Goal: Task Accomplishment & Management: Manage account settings

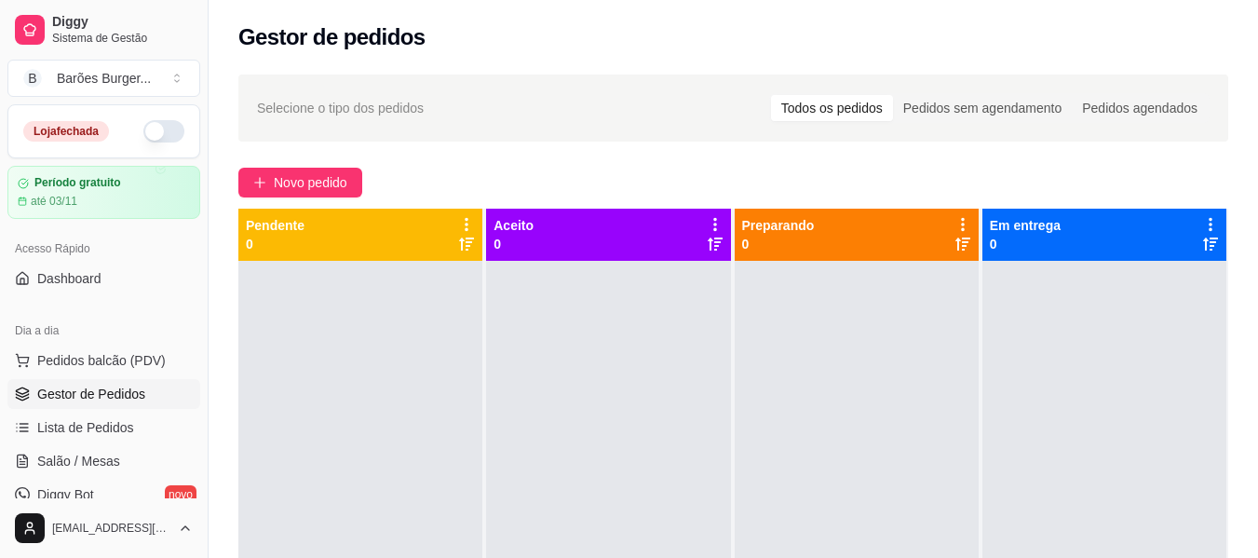
scroll to position [8, 0]
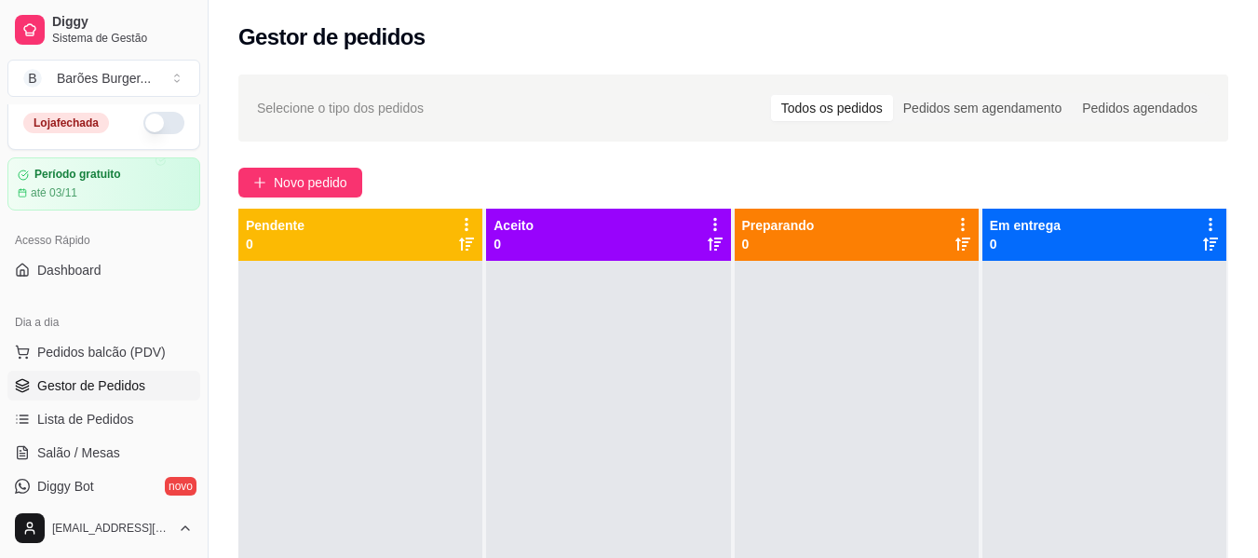
click at [155, 116] on button "button" at bounding box center [163, 123] width 41 height 22
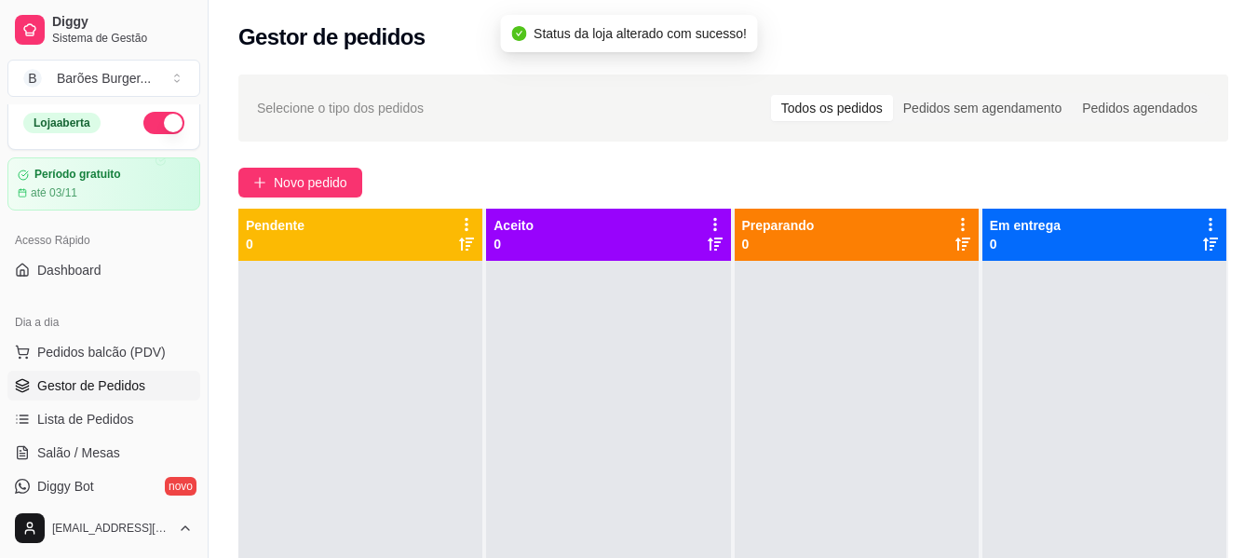
click at [145, 128] on button "button" at bounding box center [163, 123] width 41 height 22
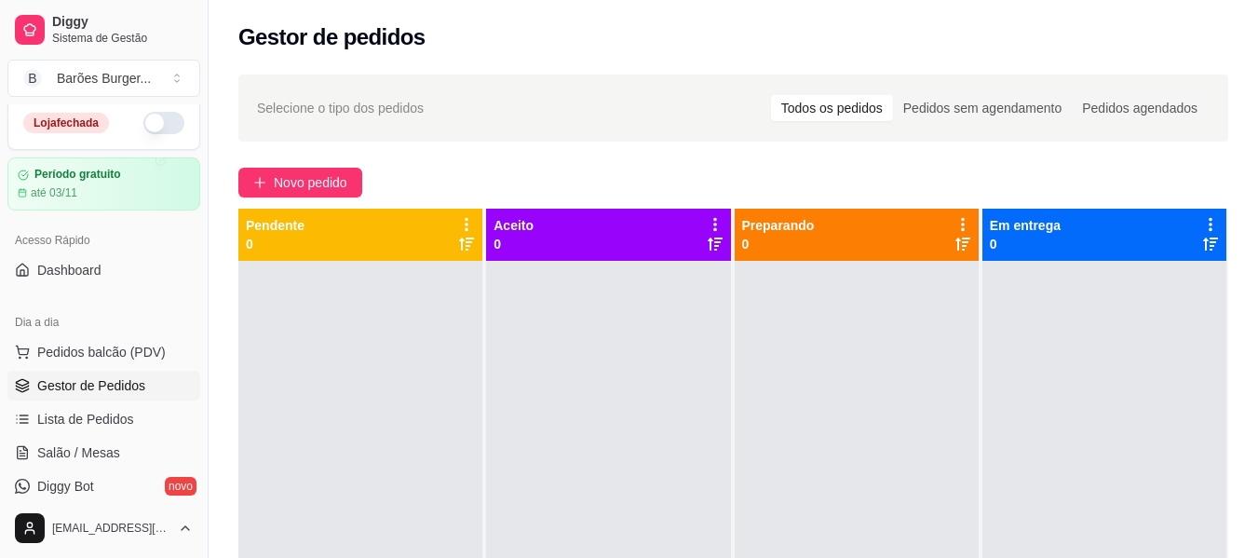
drag, startPoint x: 160, startPoint y: 124, endPoint x: 231, endPoint y: 157, distance: 78.3
click at [160, 123] on button "button" at bounding box center [163, 123] width 41 height 22
click at [144, 125] on button "button" at bounding box center [163, 123] width 41 height 22
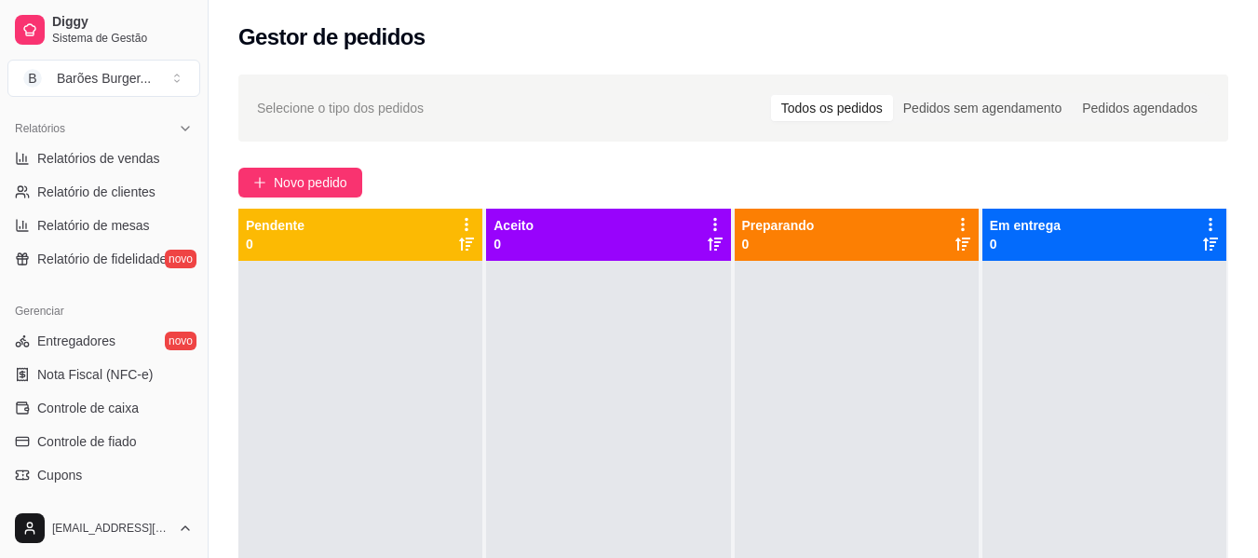
scroll to position [753, 0]
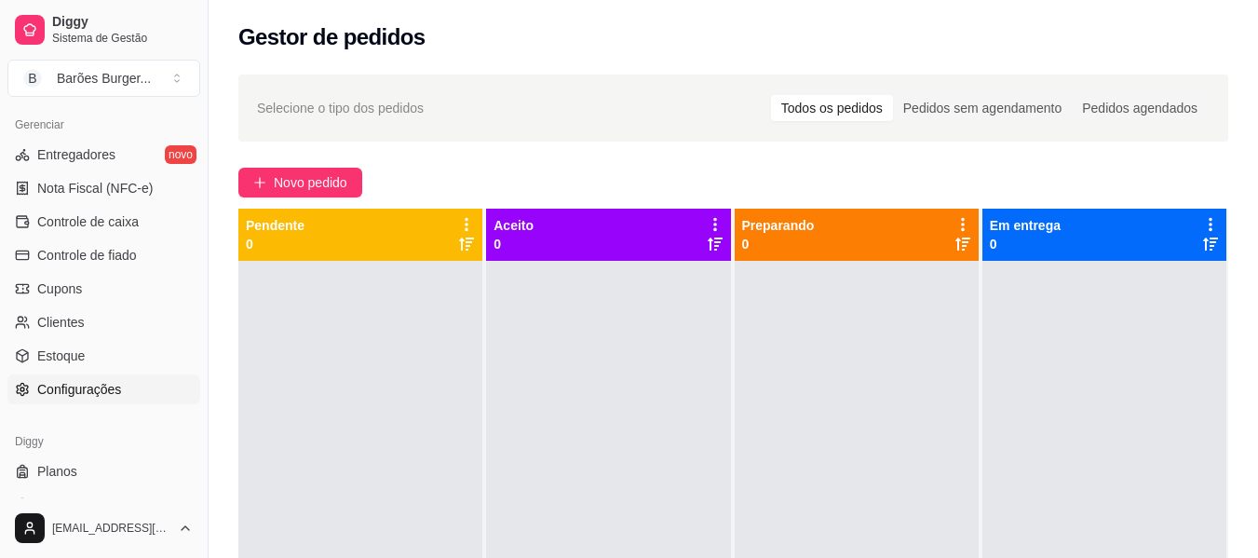
click at [79, 398] on link "Configurações" at bounding box center [103, 389] width 193 height 30
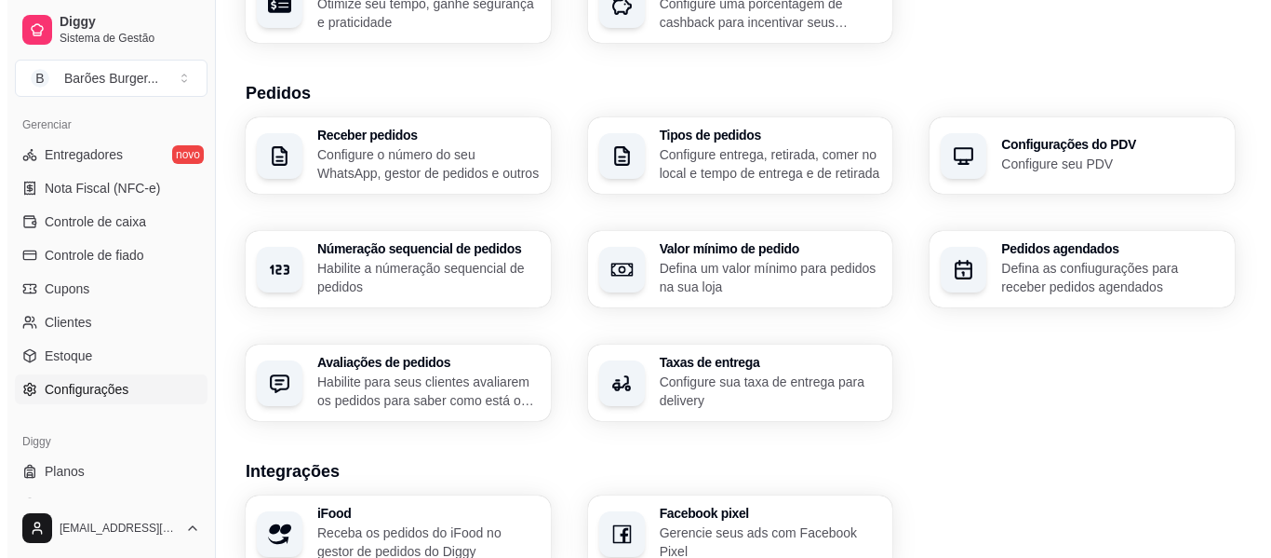
scroll to position [465, 0]
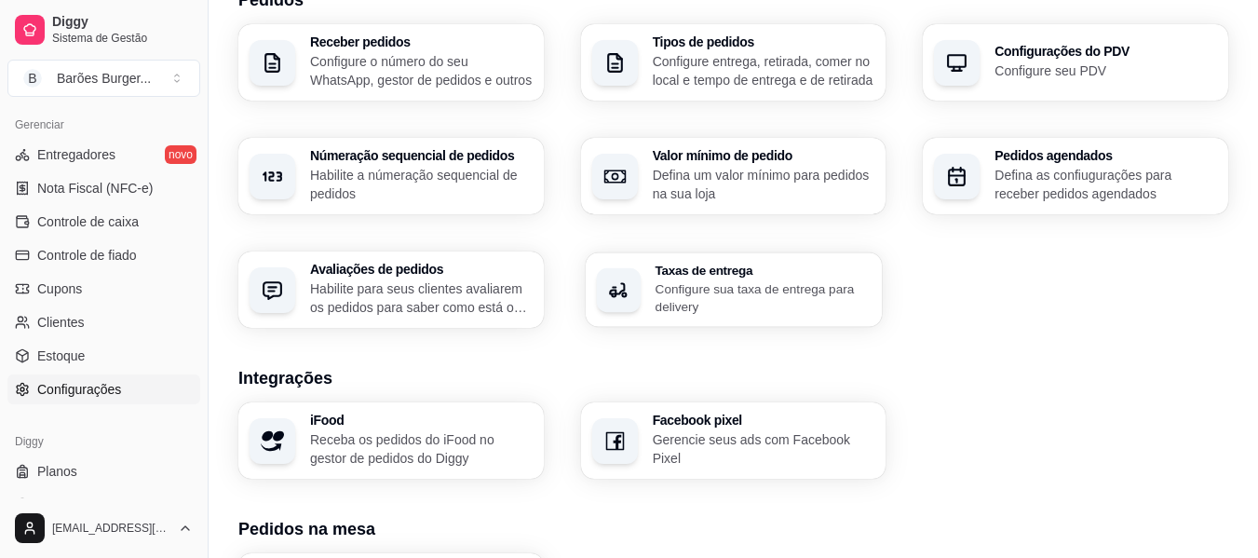
click at [718, 256] on div "Taxas de entrega Configure sua taxa de entrega para delivery" at bounding box center [733, 289] width 296 height 74
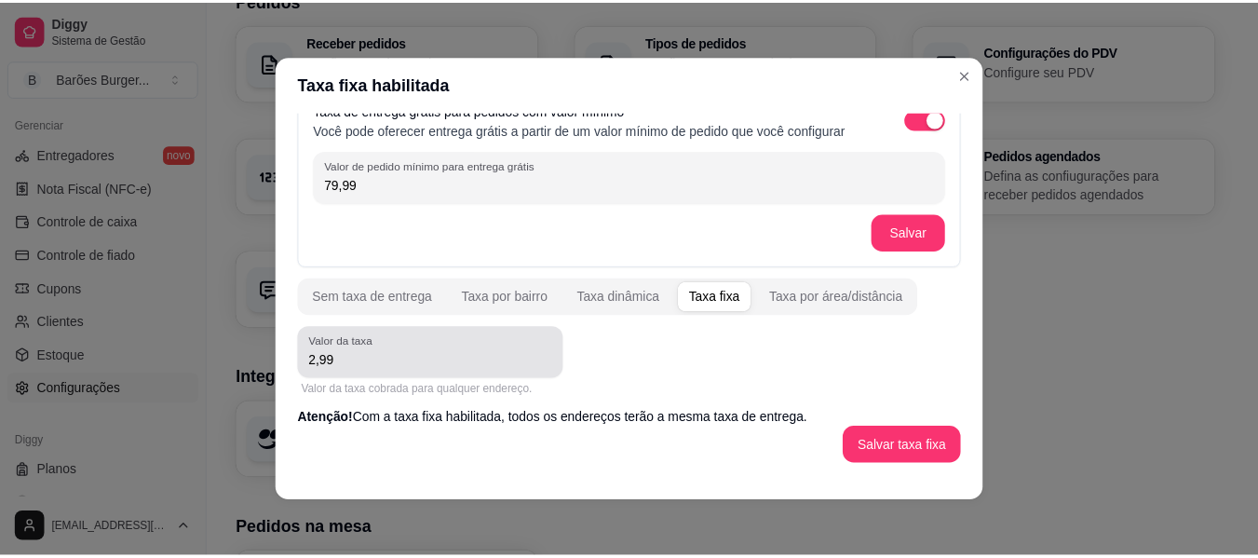
scroll to position [0, 0]
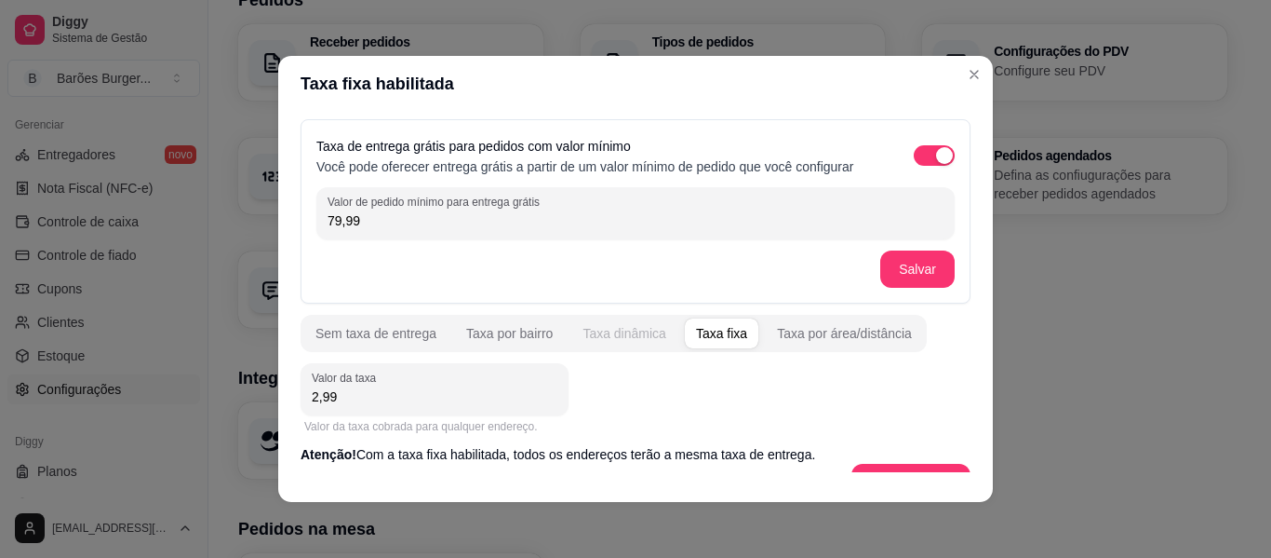
click at [634, 335] on div "Taxa dinâmica" at bounding box center [625, 333] width 84 height 19
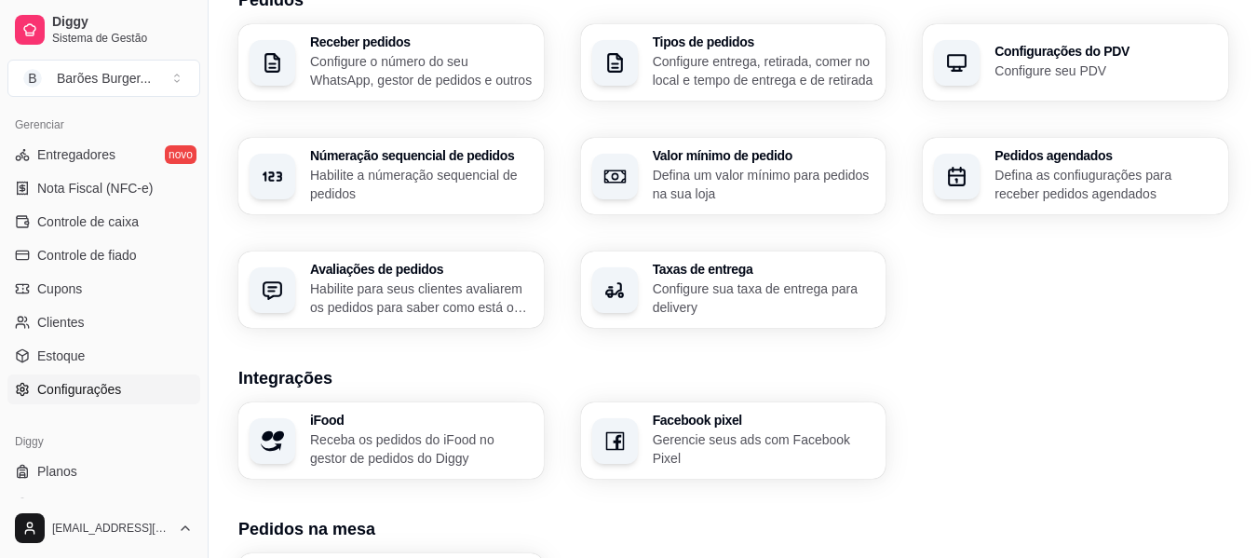
scroll to position [782, 0]
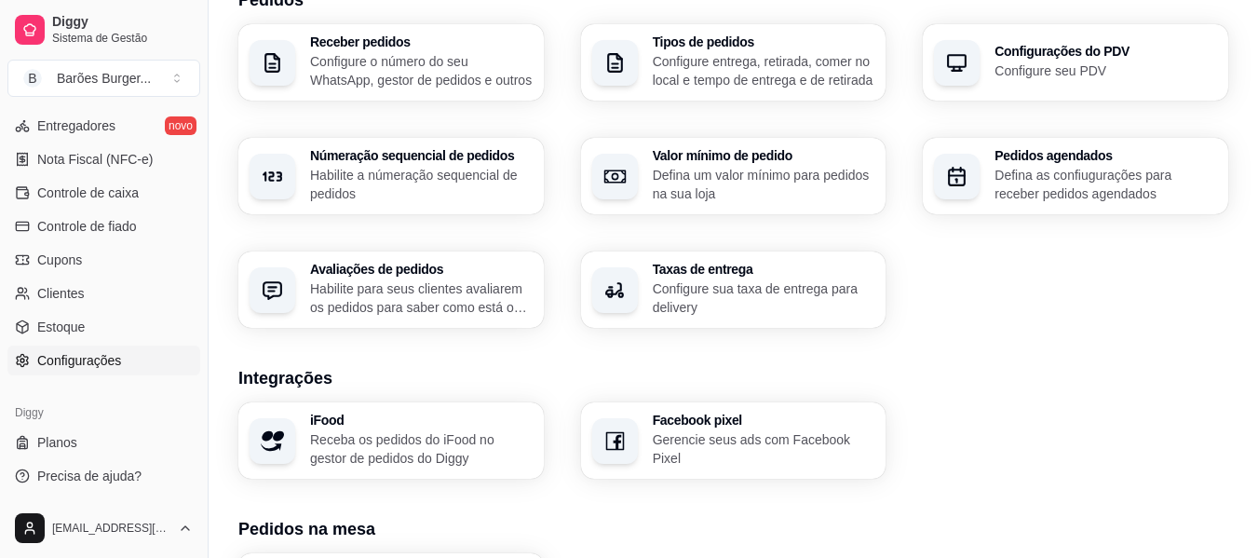
click at [368, 313] on p "Habilite para seus clientes avaliarem os pedidos para saber como está o feedbac…" at bounding box center [421, 297] width 222 height 37
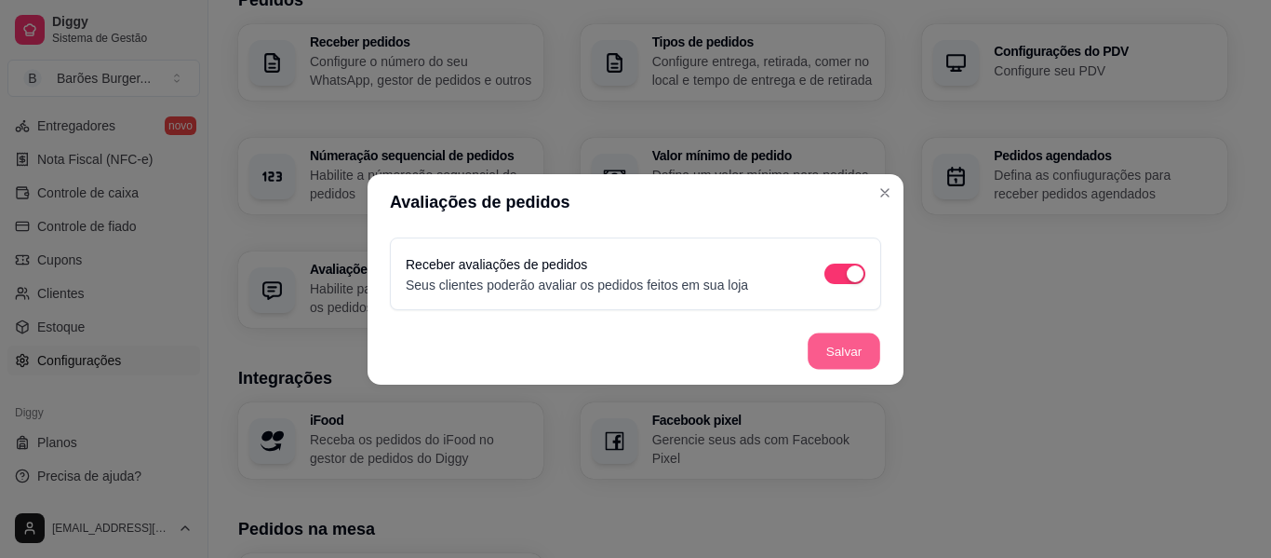
click at [846, 351] on button "Salvar" at bounding box center [844, 350] width 73 height 36
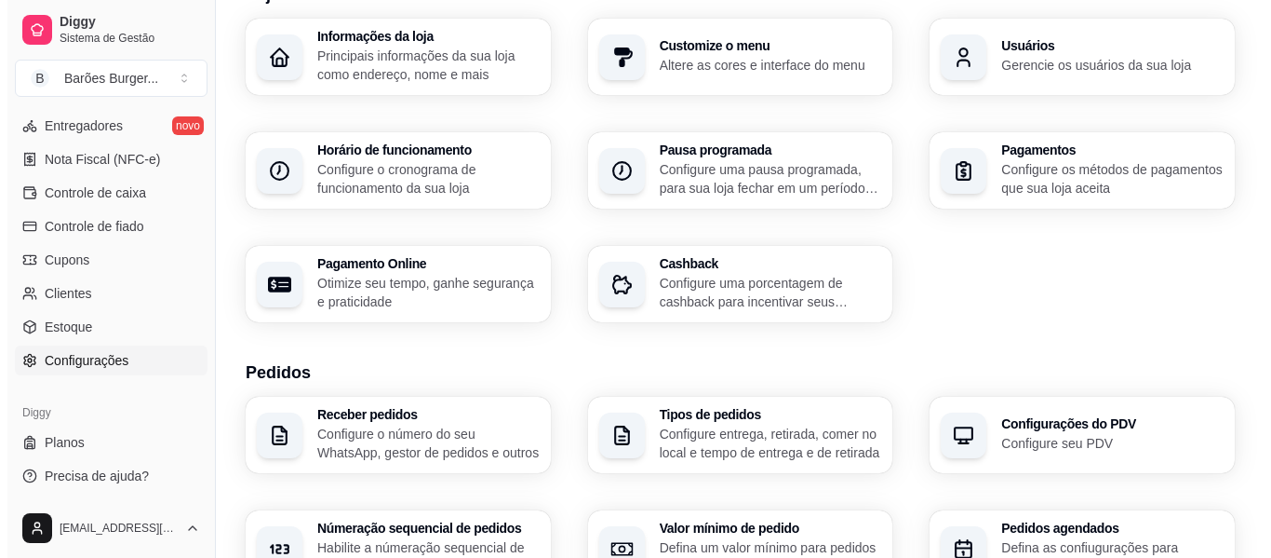
scroll to position [0, 0]
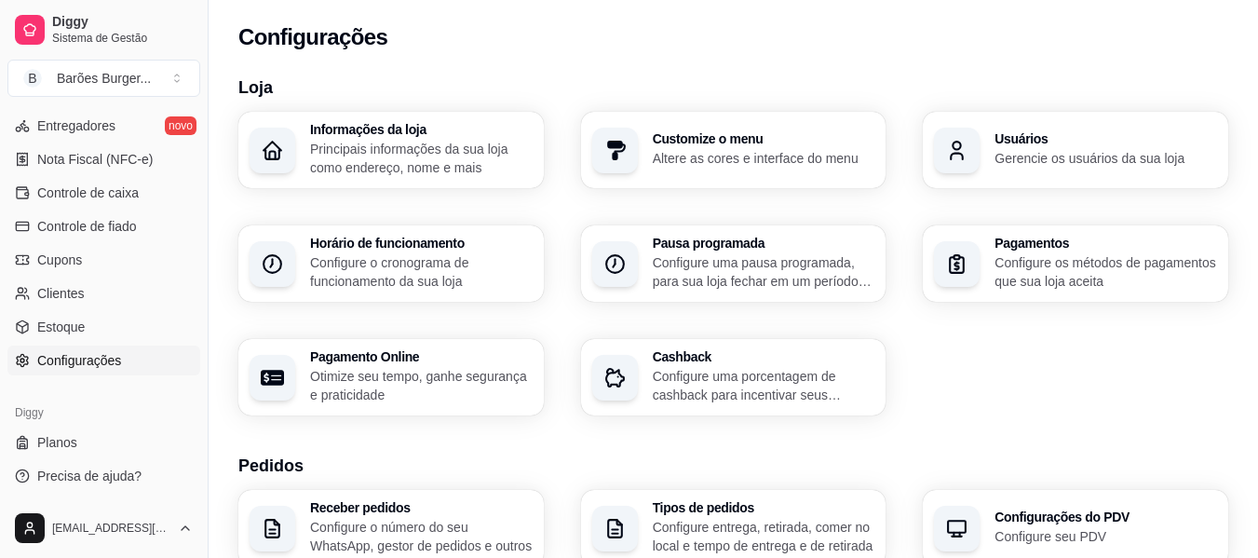
click at [399, 160] on p "Principais informações da sua loja como endereço, nome e mais" at bounding box center [421, 158] width 222 height 37
click at [74, 122] on span "Entregadores" at bounding box center [76, 125] width 78 height 19
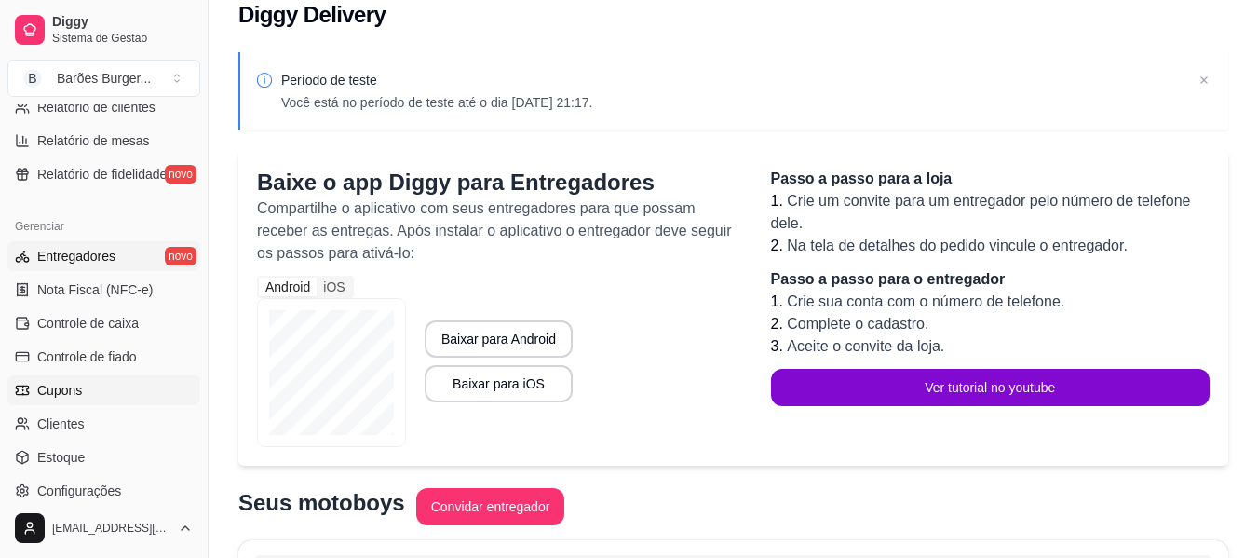
scroll to position [745, 0]
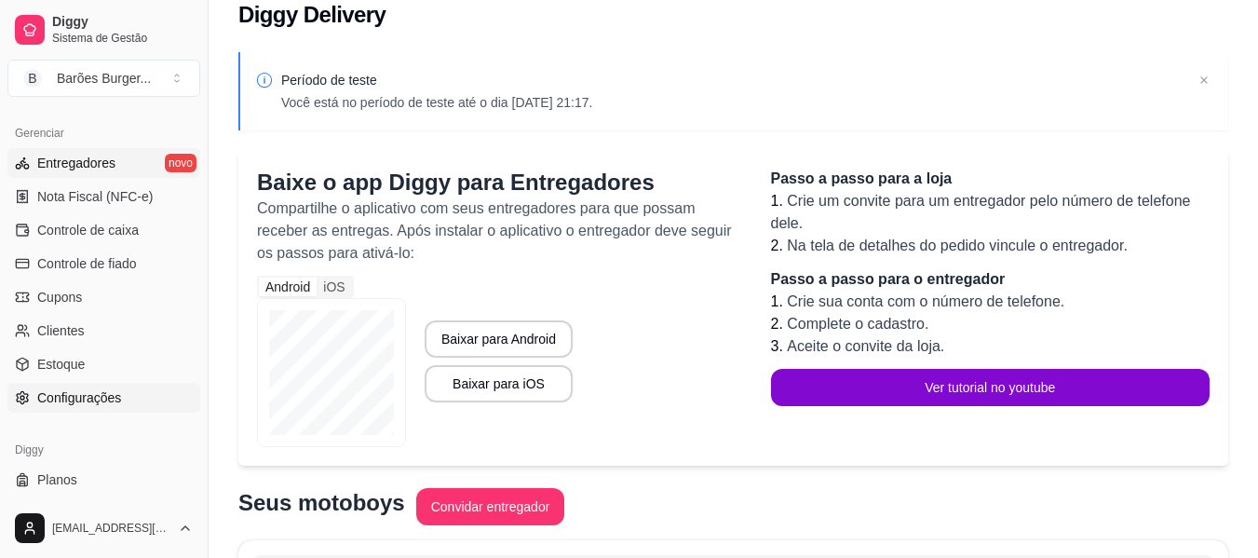
click at [91, 397] on span "Configurações" at bounding box center [79, 397] width 84 height 19
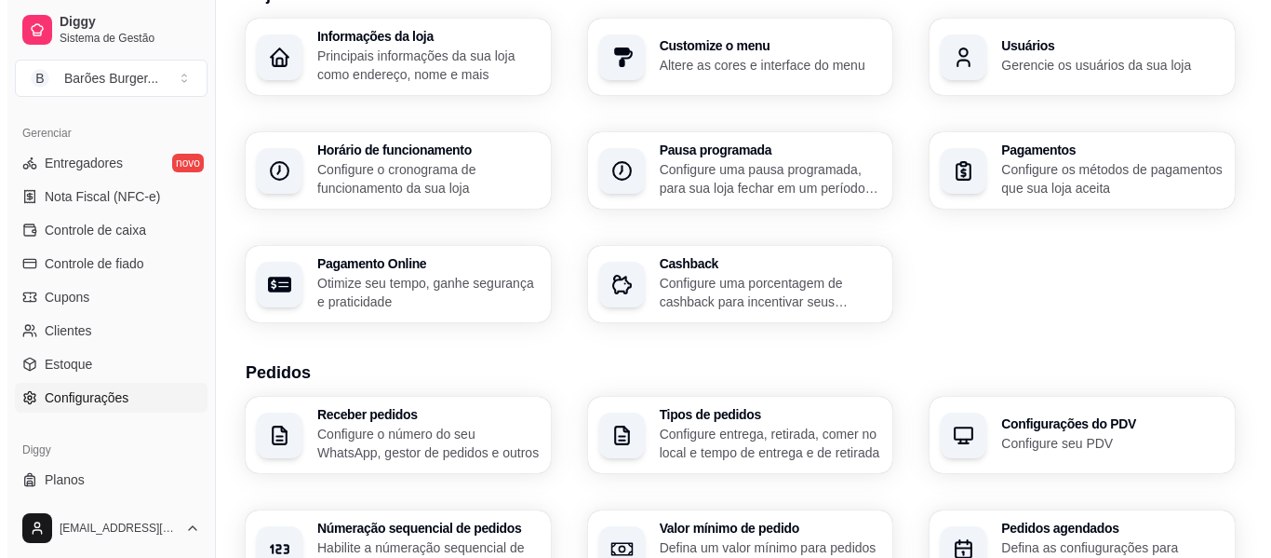
scroll to position [186, 0]
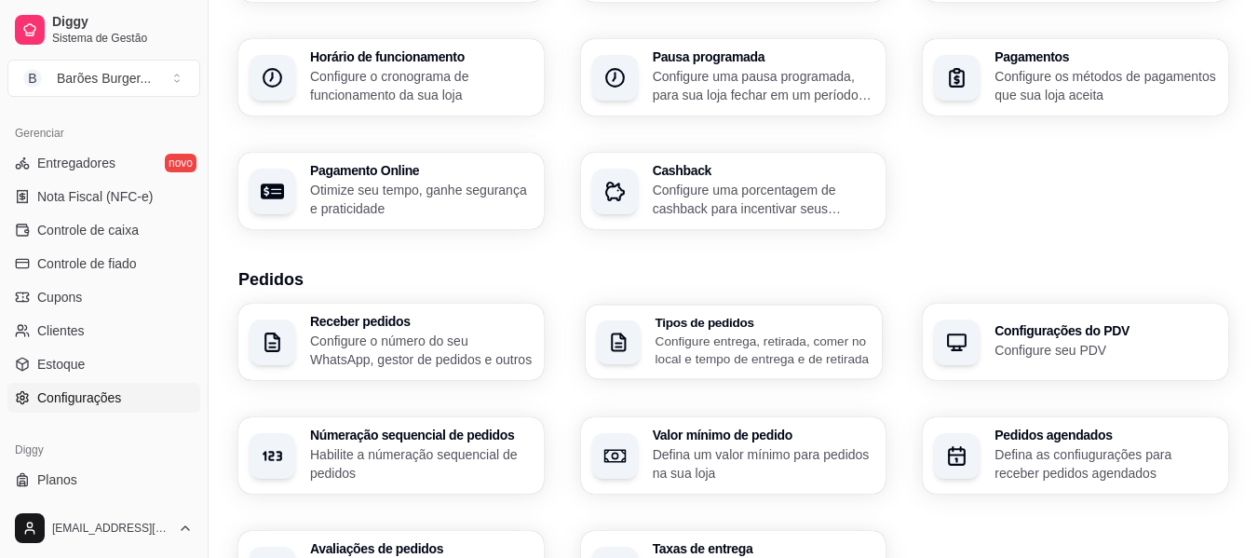
click at [720, 351] on p "Configure entrega, retirada, comer no local e tempo de entrega e de retirada" at bounding box center [762, 349] width 216 height 36
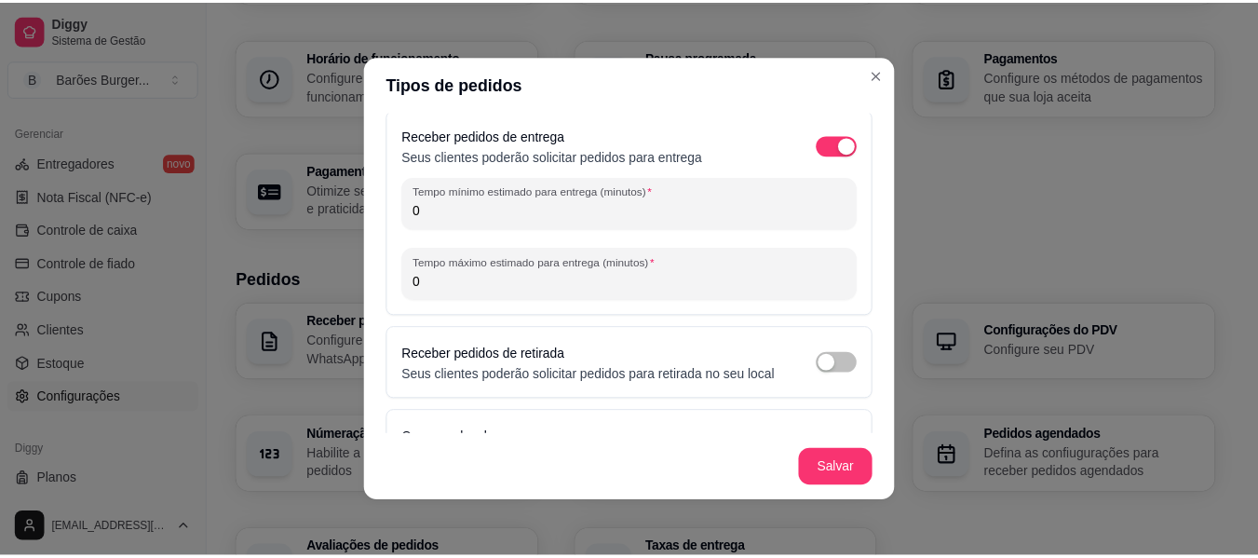
scroll to position [0, 0]
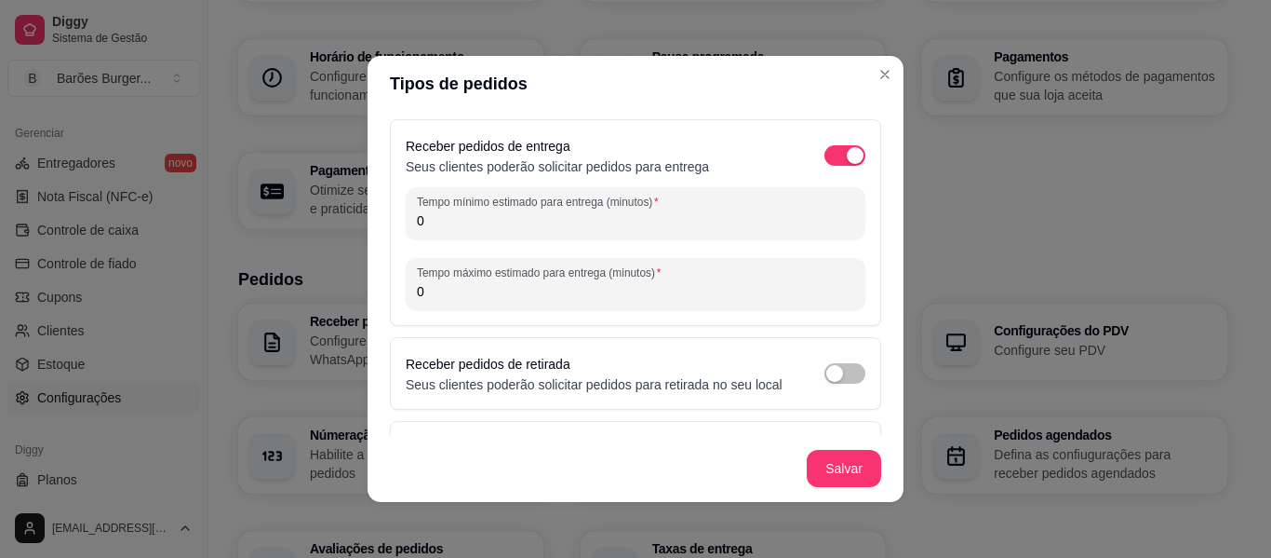
click at [421, 224] on input "0" at bounding box center [635, 220] width 437 height 19
click at [417, 216] on input "0" at bounding box center [635, 220] width 437 height 19
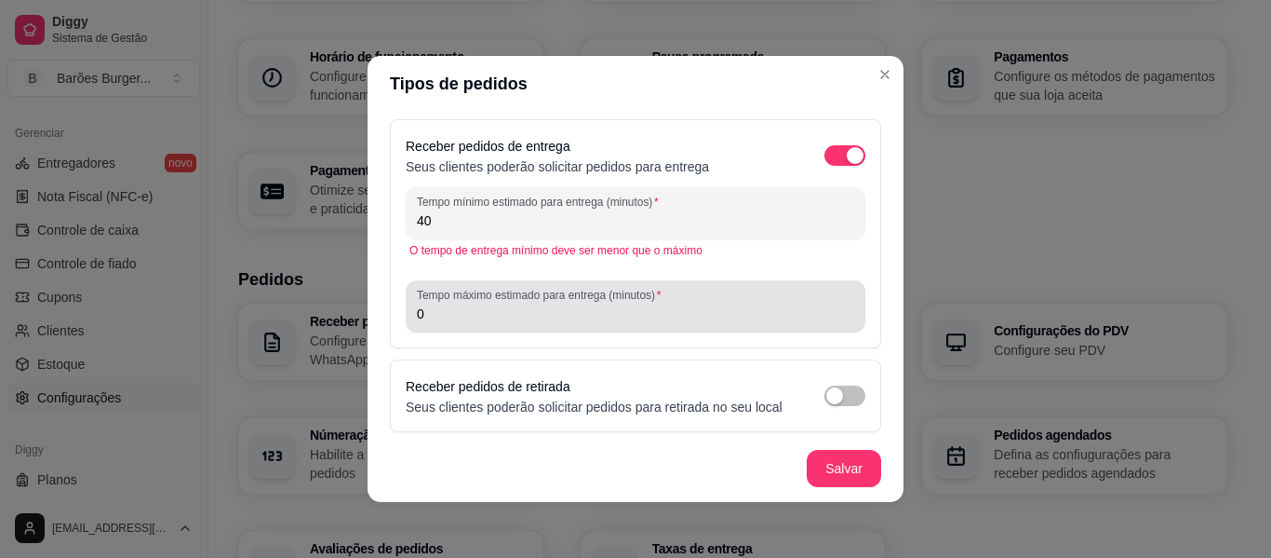
type input "40"
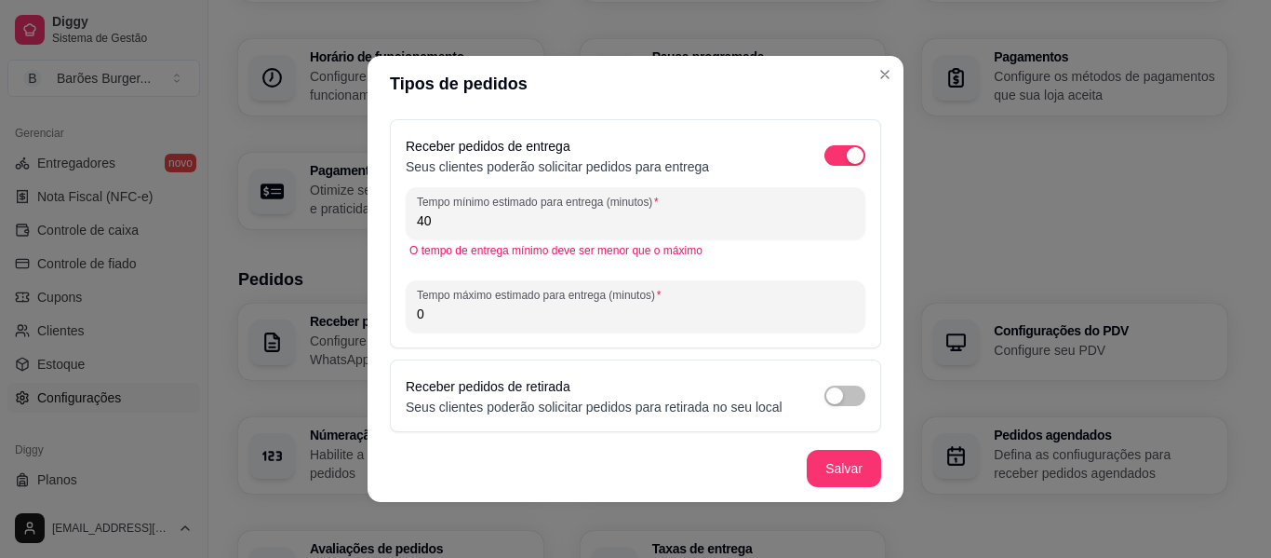
drag, startPoint x: 429, startPoint y: 313, endPoint x: 410, endPoint y: 316, distance: 19.9
click at [417, 316] on input "0" at bounding box center [635, 313] width 437 height 19
type input "60"
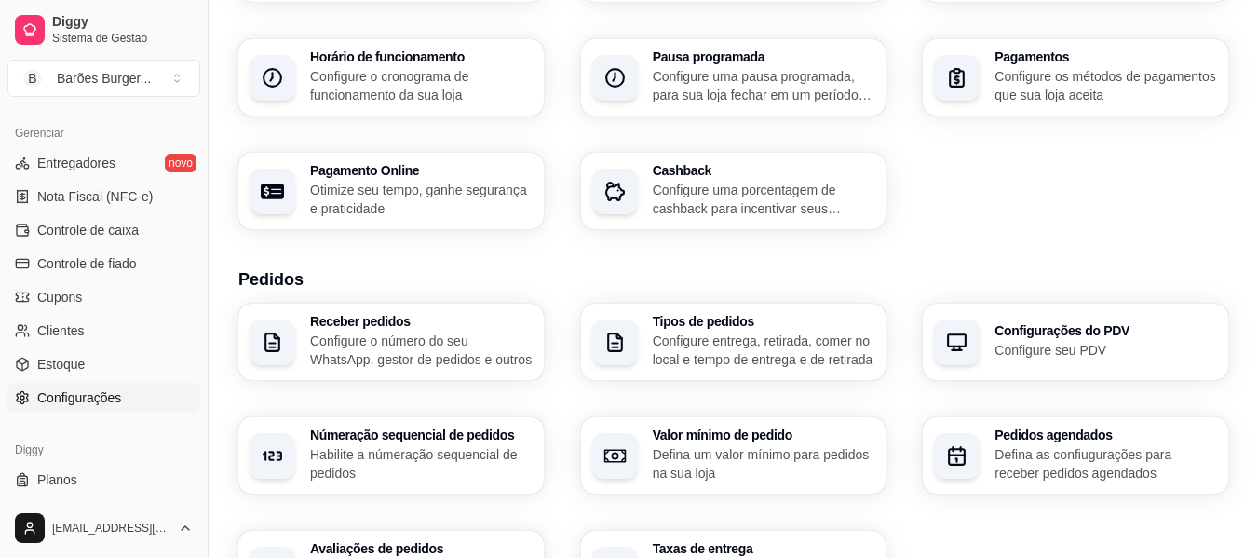
click at [984, 222] on div "Informações da loja Principais informações da sua loja como endereço, nome e ma…" at bounding box center [732, 77] width 989 height 303
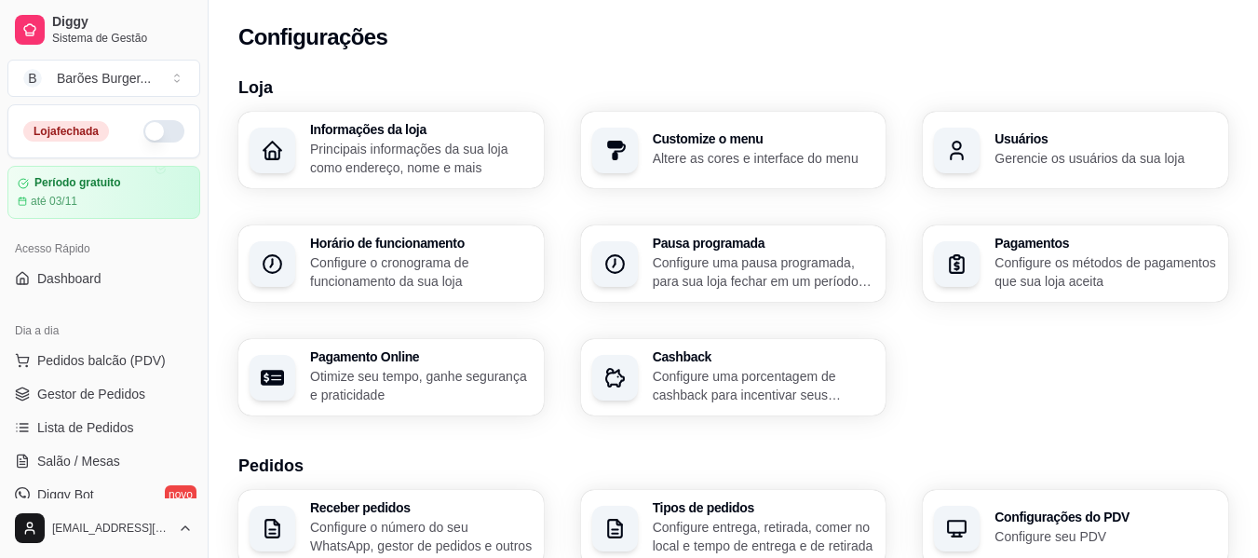
click at [155, 130] on button "button" at bounding box center [163, 131] width 41 height 22
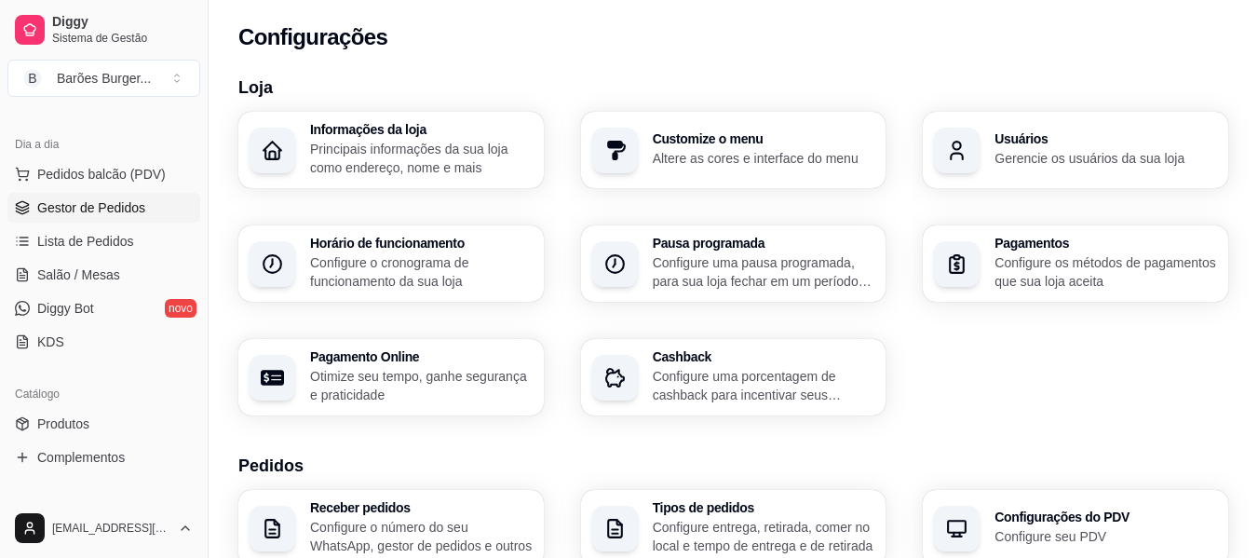
scroll to position [279, 0]
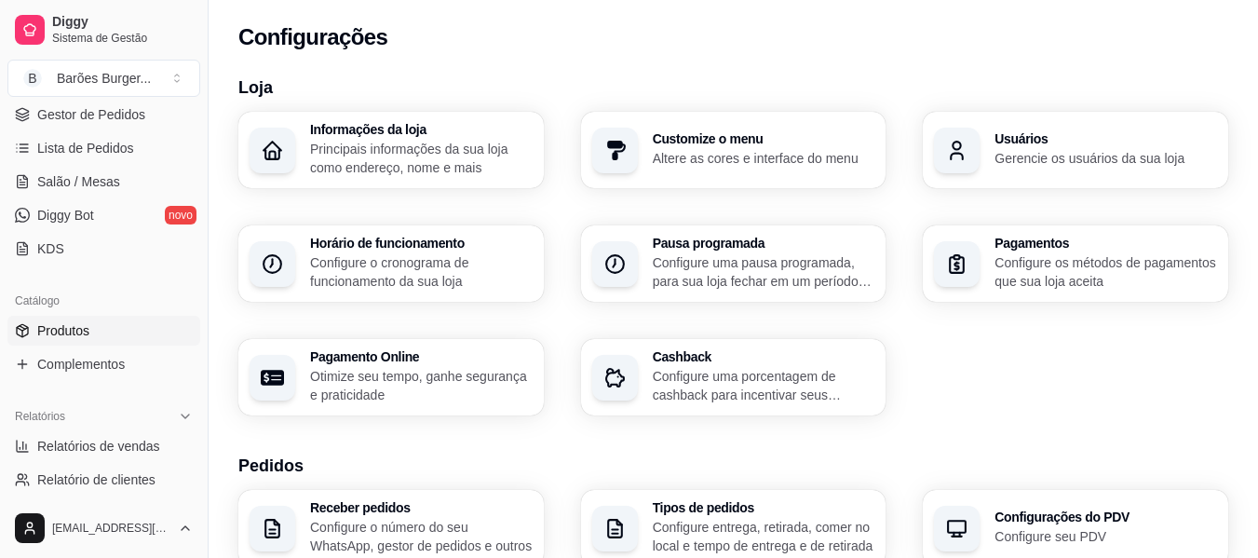
click at [61, 333] on span "Produtos" at bounding box center [63, 330] width 52 height 19
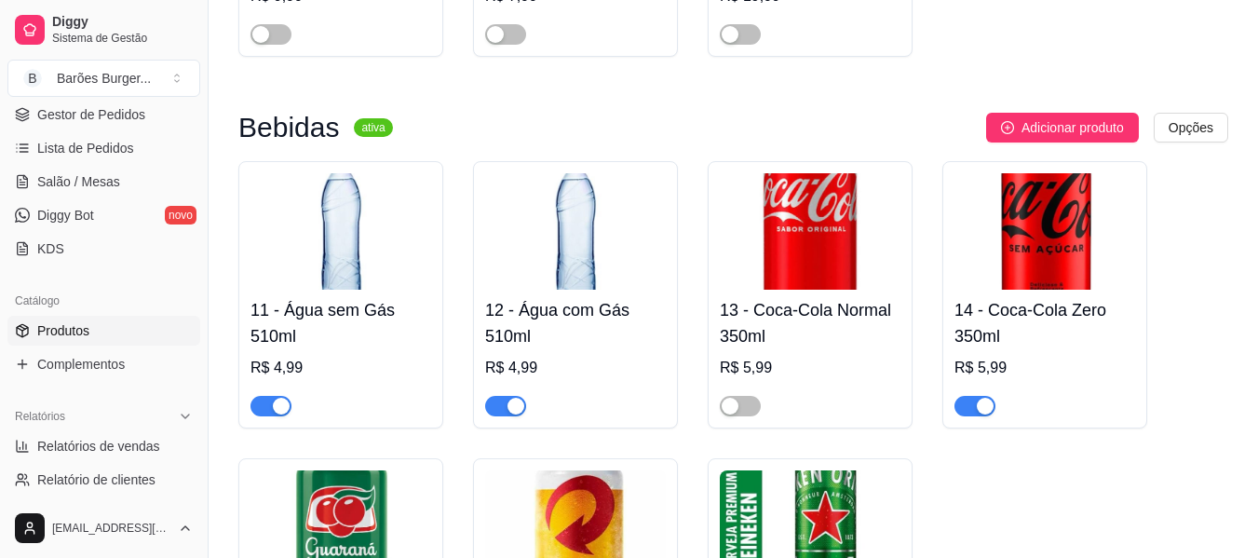
scroll to position [1303, 0]
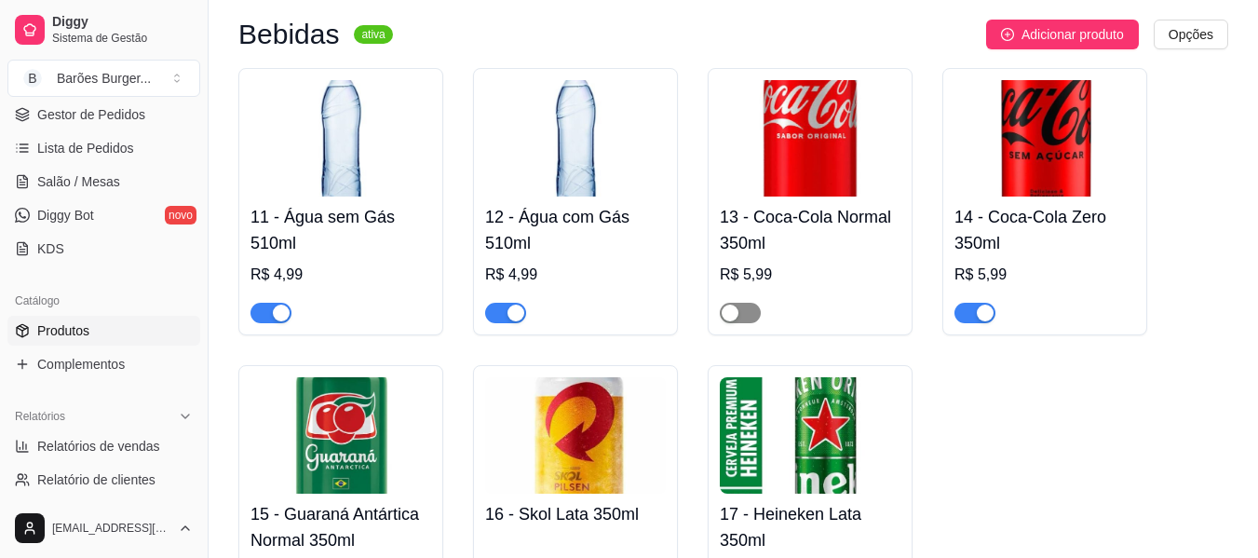
click at [749, 314] on span "button" at bounding box center [740, 313] width 41 height 20
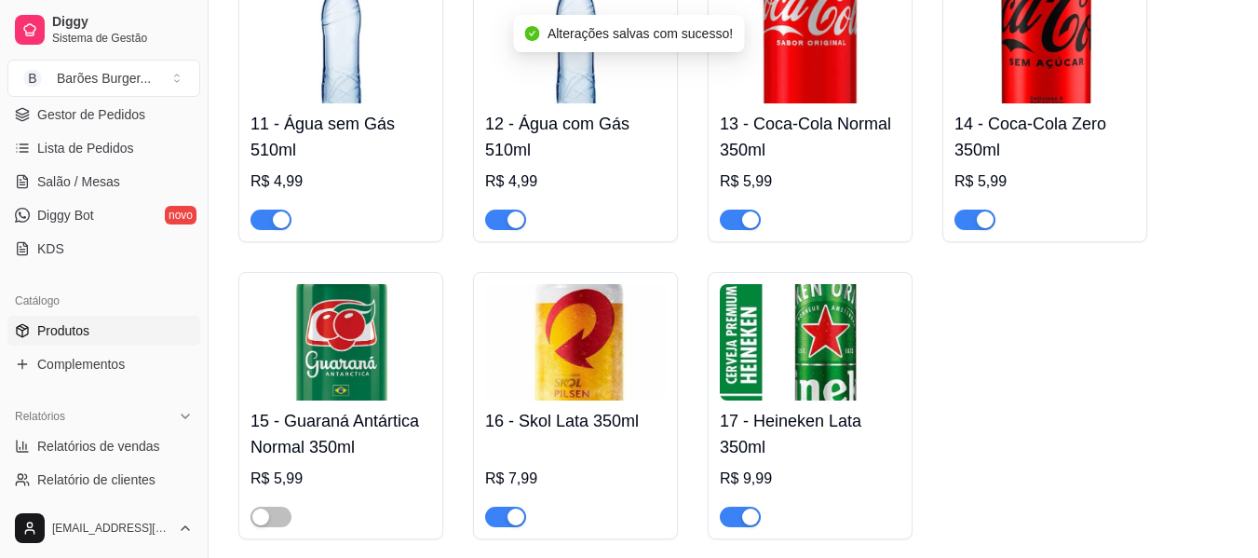
scroll to position [1476, 0]
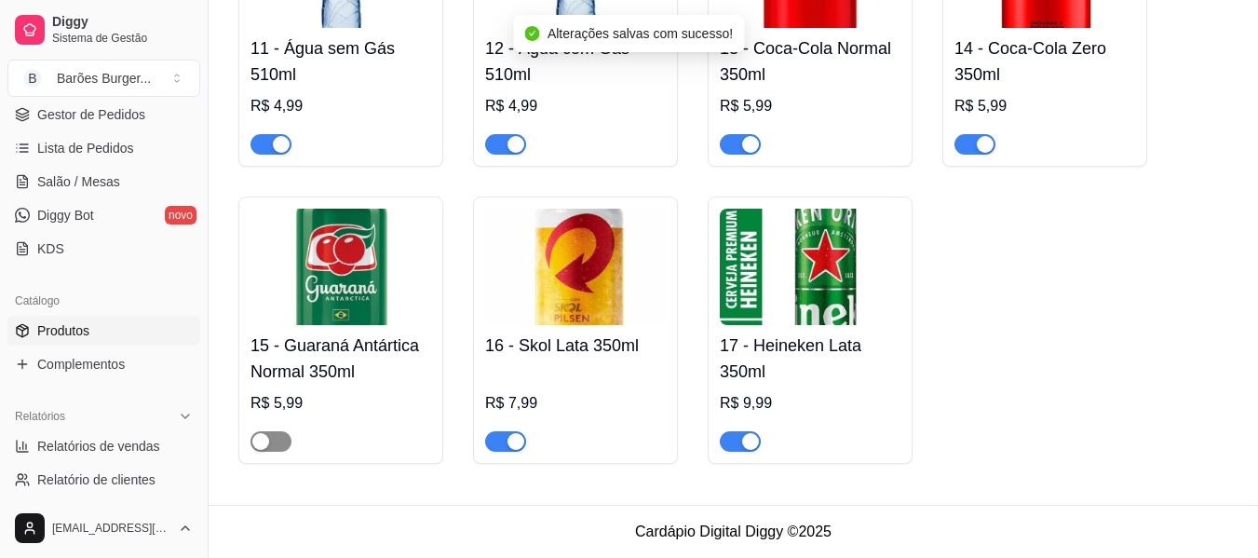
click at [275, 443] on span "button" at bounding box center [270, 441] width 41 height 20
click at [1096, 378] on div "11 - Água sem Gás 510ml R$ 4,99 12 - Água com Gás 510ml R$ 4,99 13 - Coca-Cola …" at bounding box center [732, 181] width 989 height 564
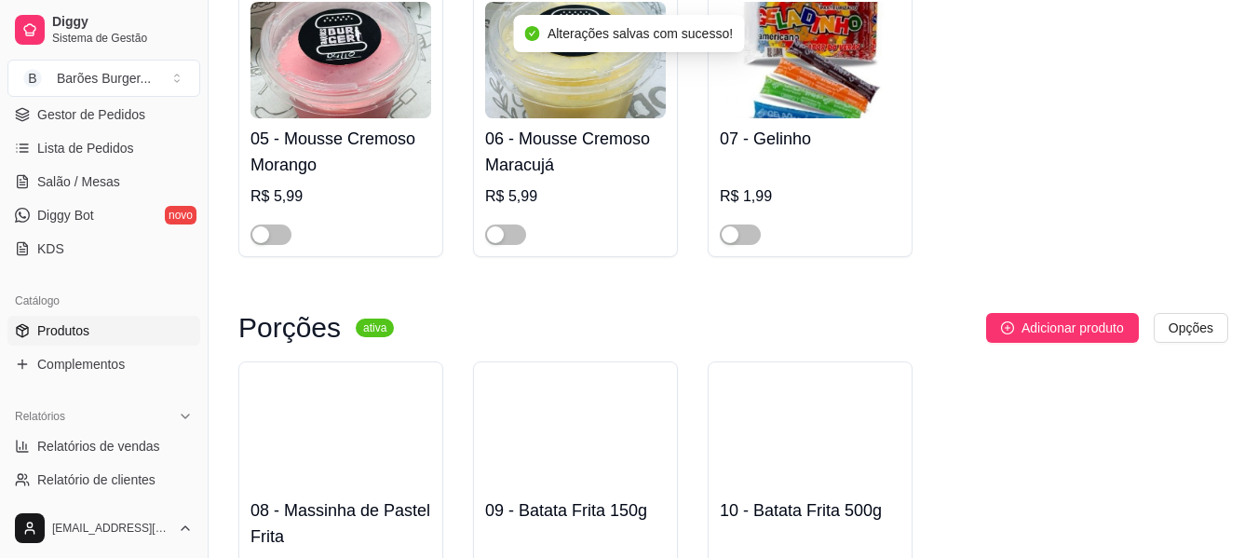
scroll to position [0, 0]
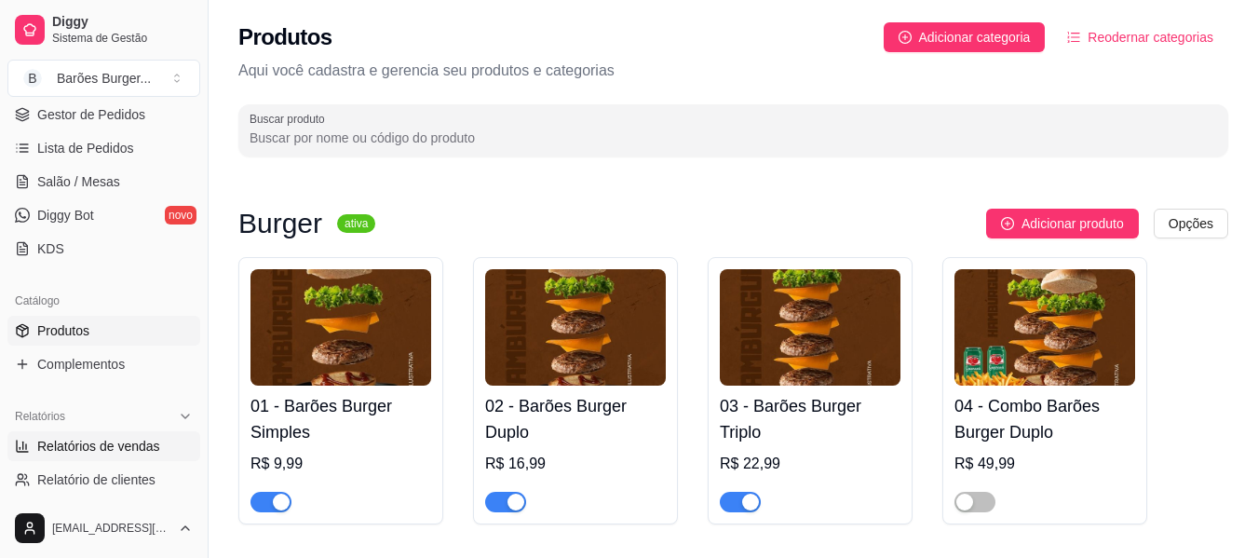
click at [88, 438] on span "Relatórios de vendas" at bounding box center [98, 446] width 123 height 19
select select "ALL"
select select "0"
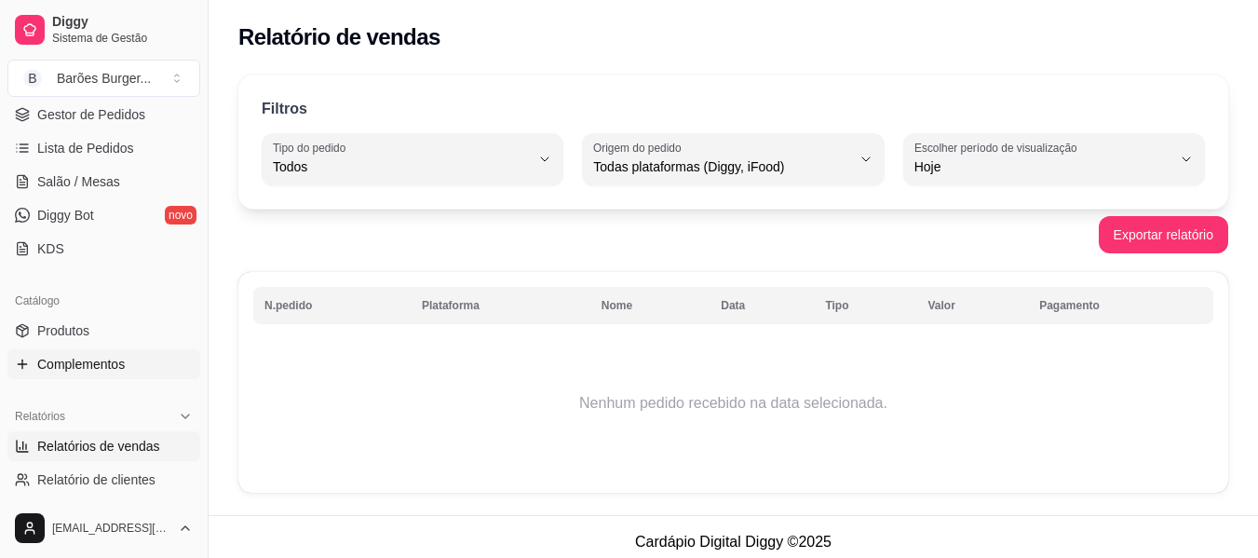
scroll to position [186, 0]
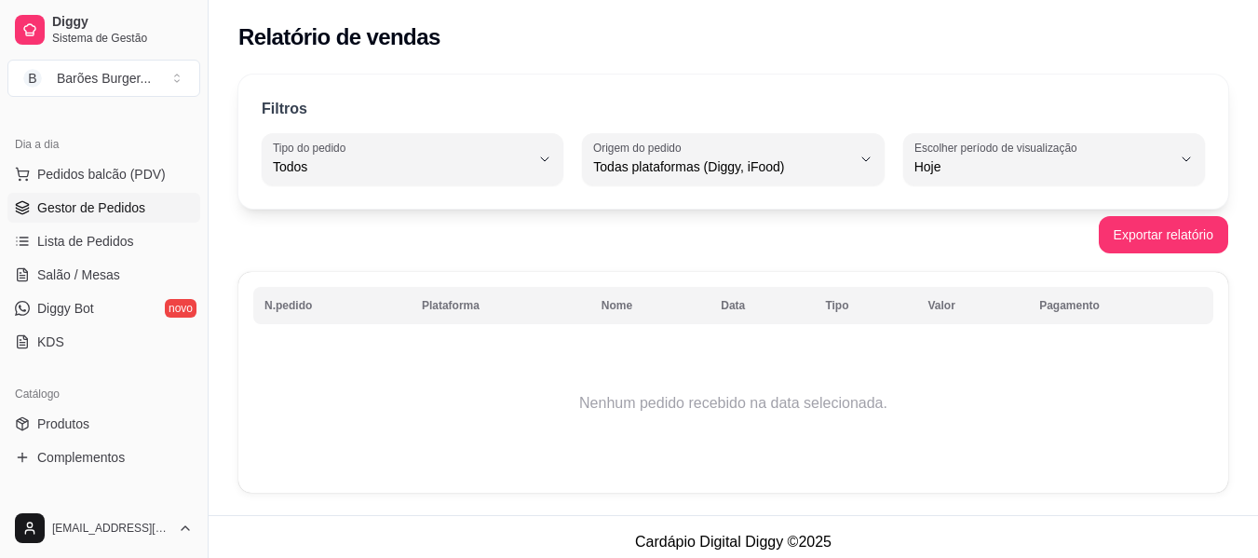
click at [91, 211] on span "Gestor de Pedidos" at bounding box center [91, 207] width 108 height 19
